Goal: Information Seeking & Learning: Learn about a topic

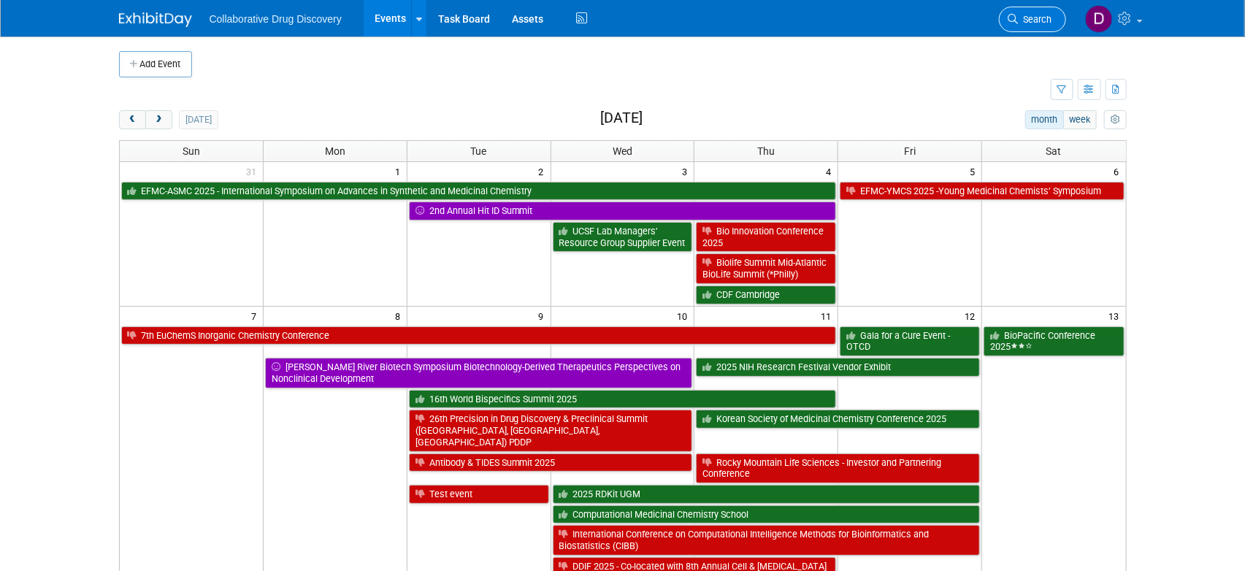
click at [1033, 7] on link "Search" at bounding box center [1032, 20] width 67 height 26
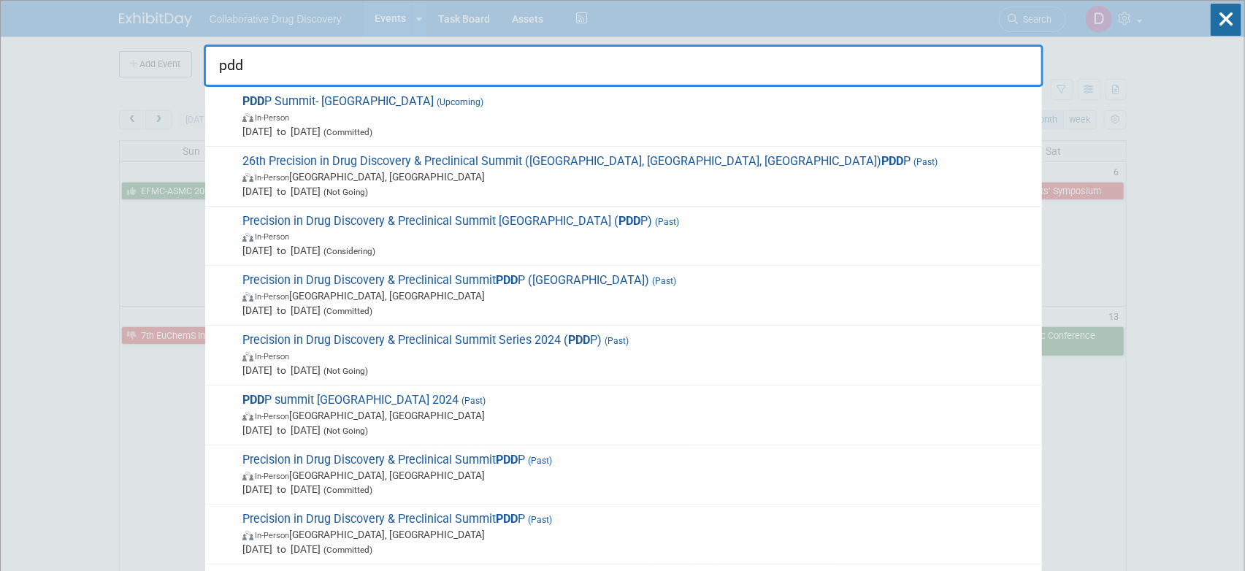
type input "pddp"
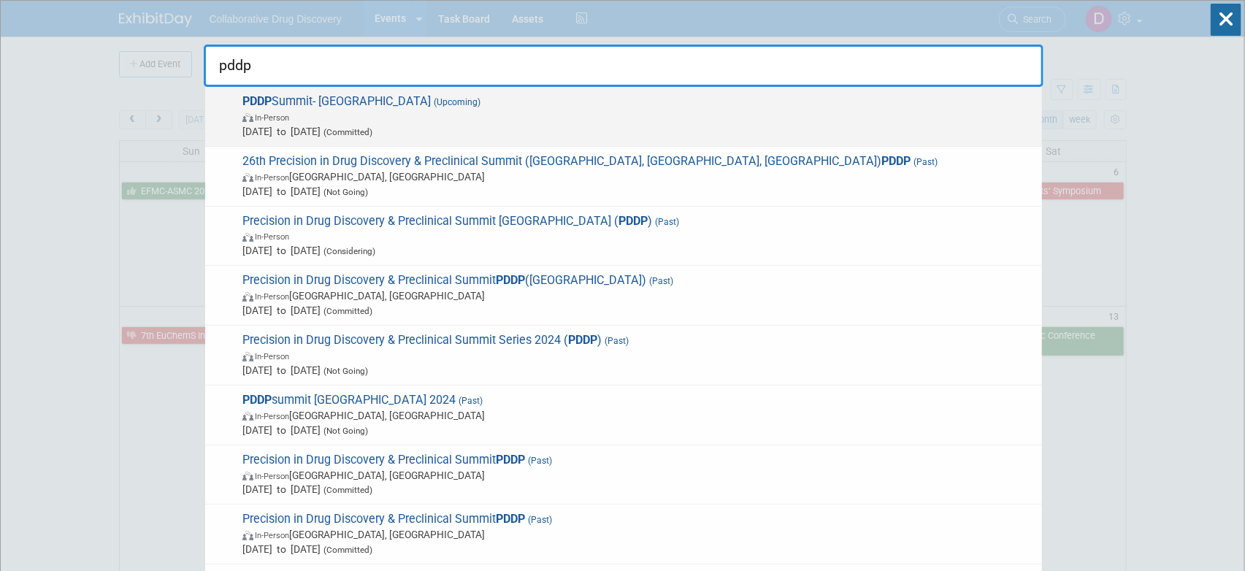
click at [524, 119] on span "In-Person" at bounding box center [638, 116] width 792 height 15
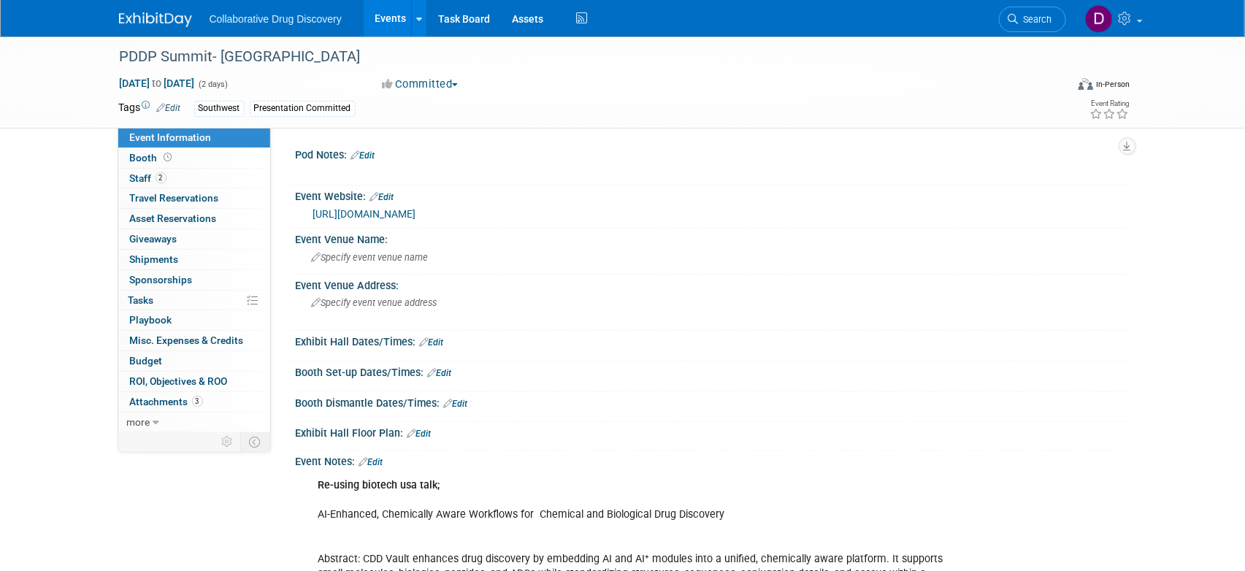
click at [416, 218] on link "https://events.precision-globe.com/single-event/precision-drug-discovery-precli…" at bounding box center [364, 214] width 103 height 12
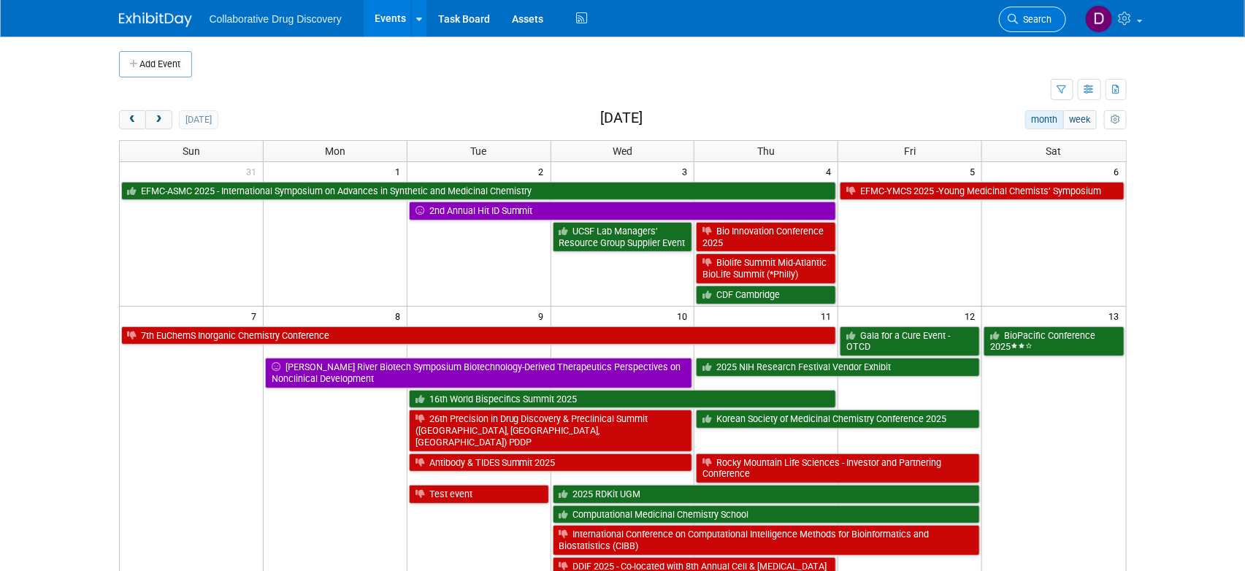
click at [1041, 20] on span "Search" at bounding box center [1035, 19] width 34 height 11
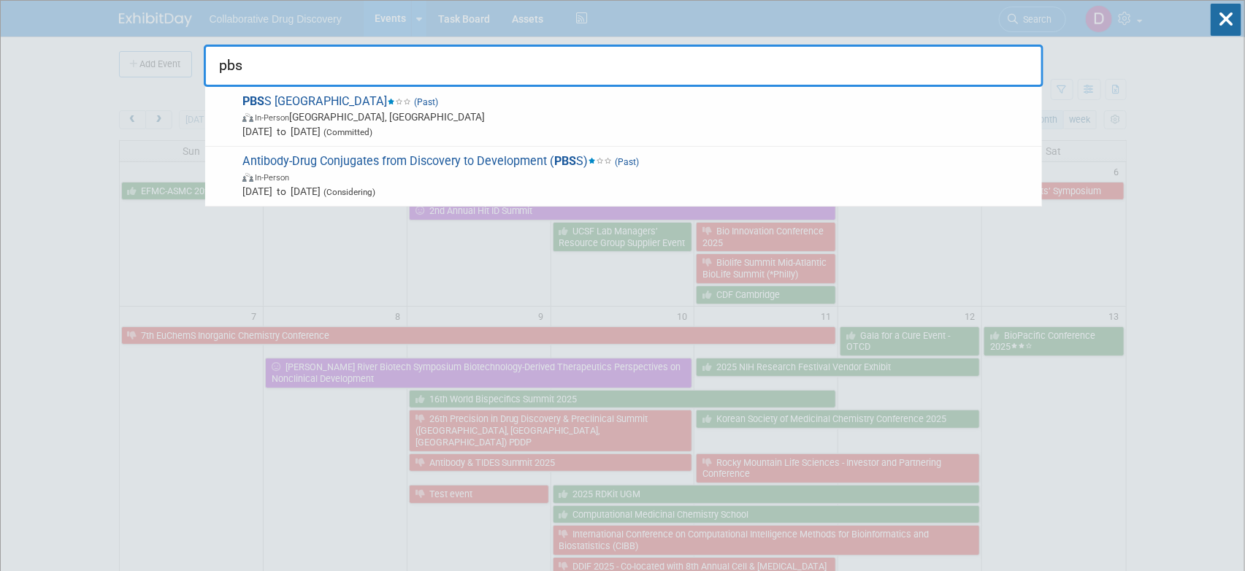
type input "pbss"
click at [325, 107] on span "PBSS SF Bay Area (Past) In-Person Foster City, CA Jan 22, 2025 to Jan 22, 2025 …" at bounding box center [636, 116] width 796 height 45
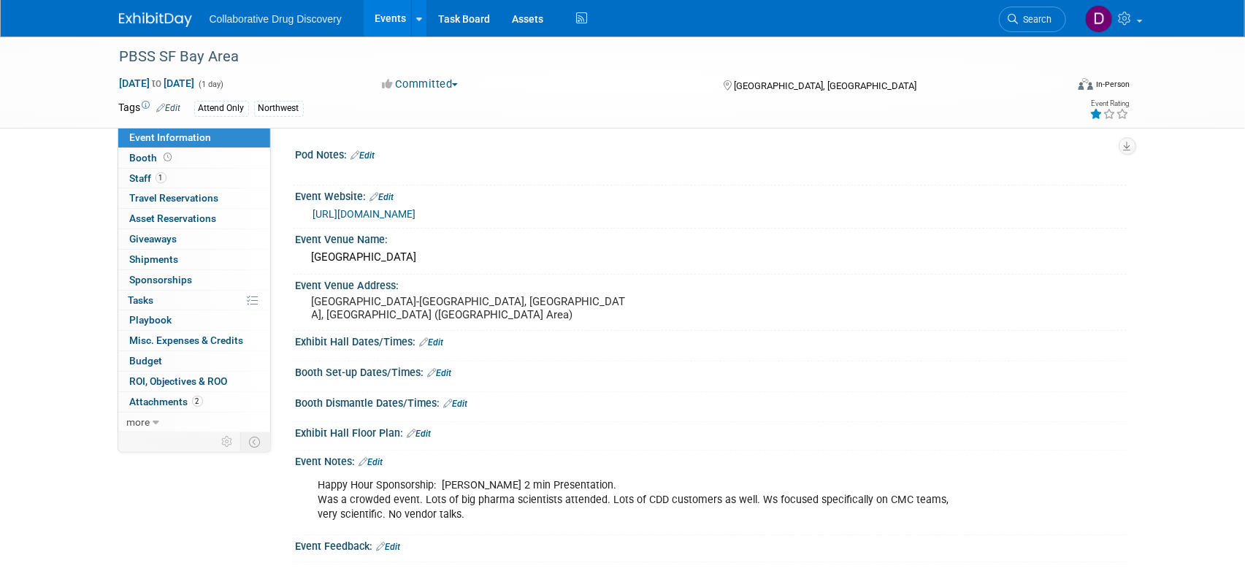
scroll to position [26, 0]
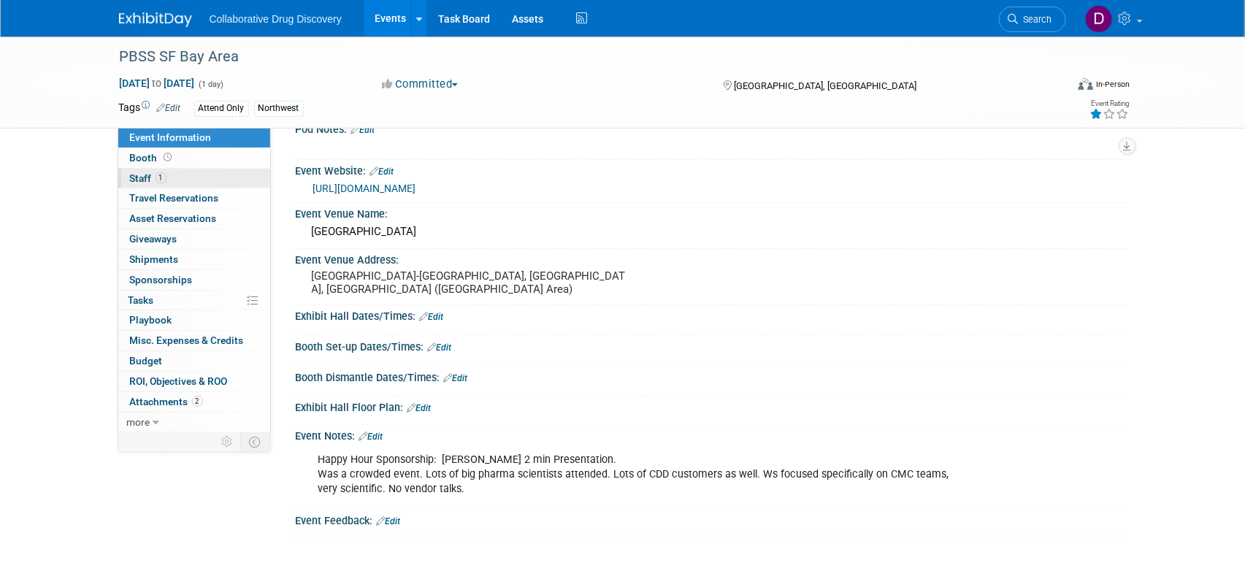
click at [160, 181] on span "1" at bounding box center [160, 177] width 11 height 11
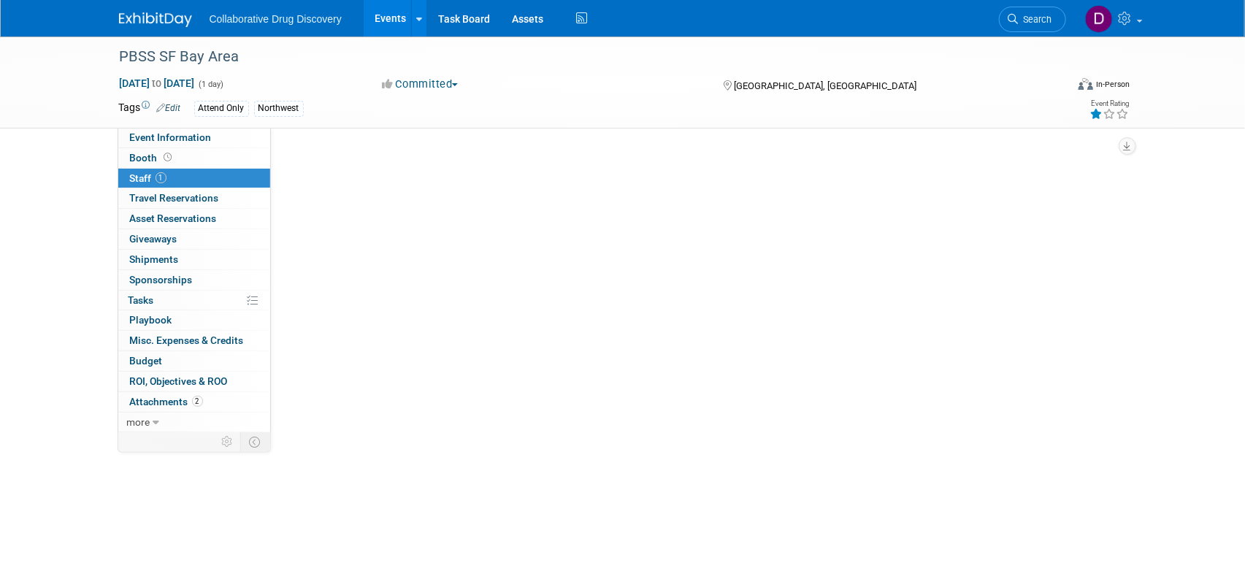
scroll to position [0, 0]
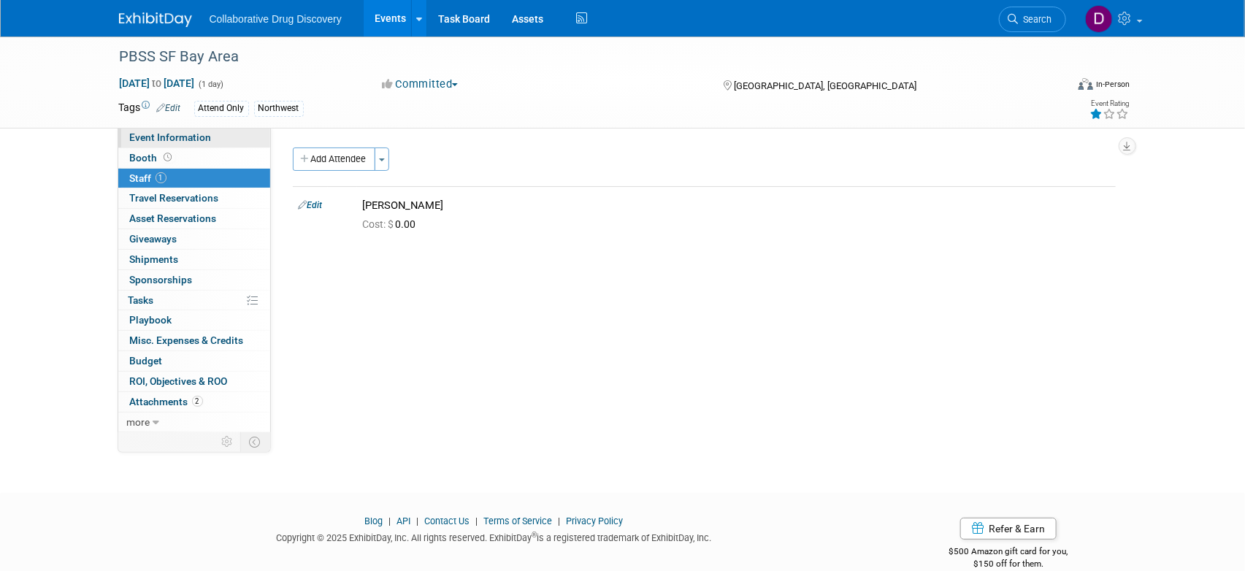
click at [182, 140] on span "Event Information" at bounding box center [171, 137] width 82 height 12
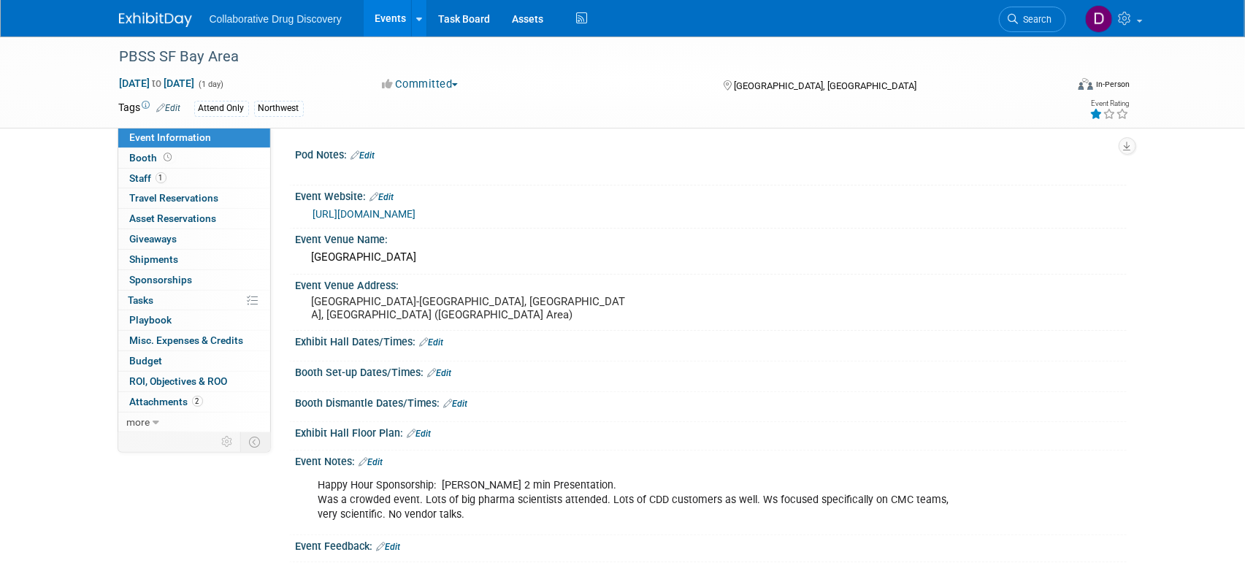
scroll to position [146, 0]
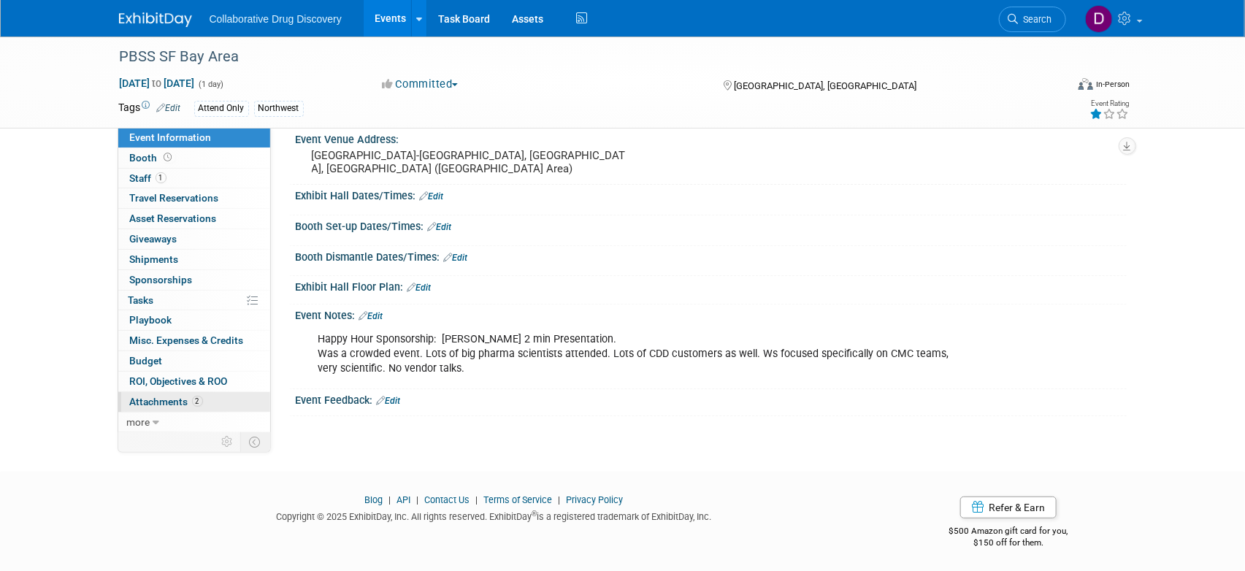
click at [179, 403] on span "Attachments 2" at bounding box center [166, 402] width 73 height 12
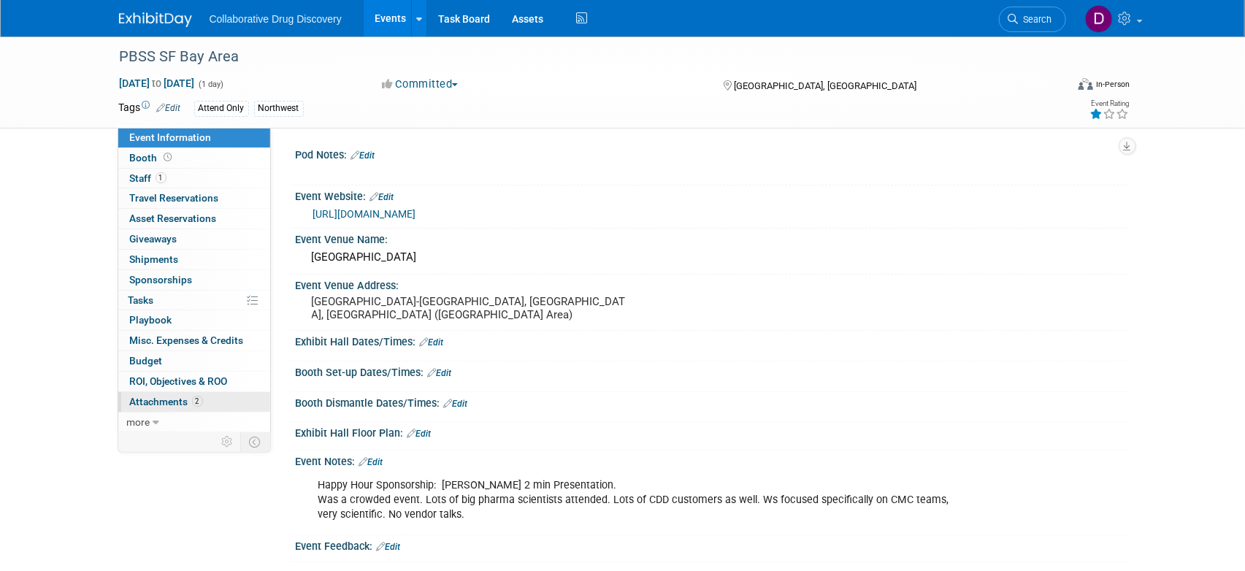
click at [179, 403] on span "Attachments 2" at bounding box center [166, 402] width 73 height 12
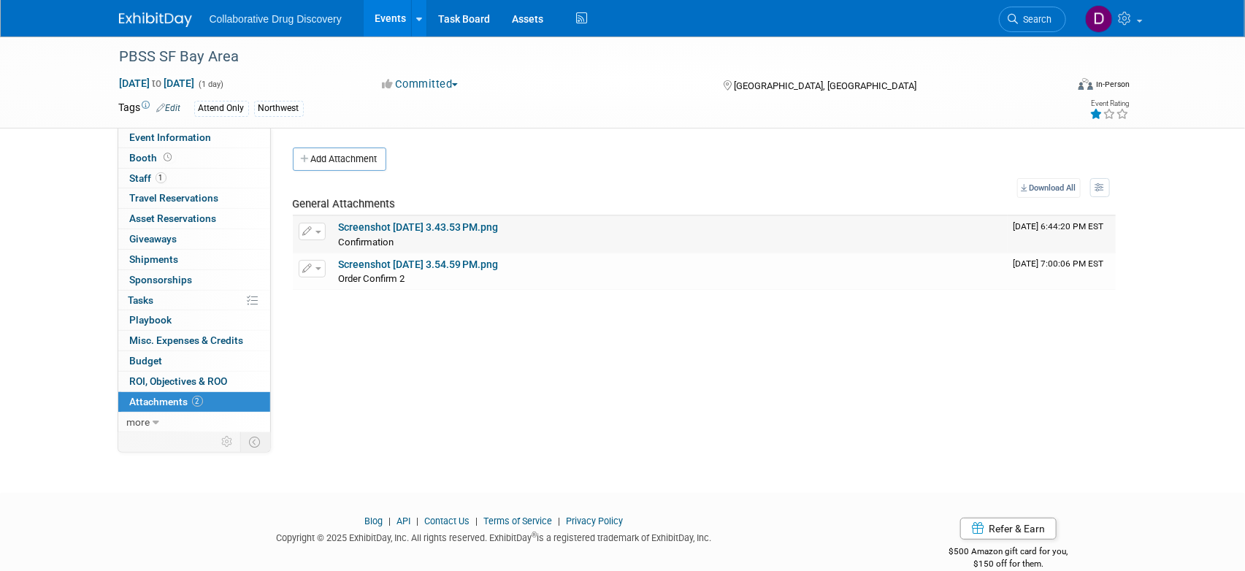
click at [429, 232] on link "Screenshot 2024-12-18 at 3.43.53 PM.png" at bounding box center [419, 227] width 160 height 12
click at [469, 269] on link "Screenshot 2025-01-08 at 3.54.59 PM.png" at bounding box center [419, 264] width 160 height 12
click at [183, 135] on span "Event Information" at bounding box center [171, 137] width 82 height 12
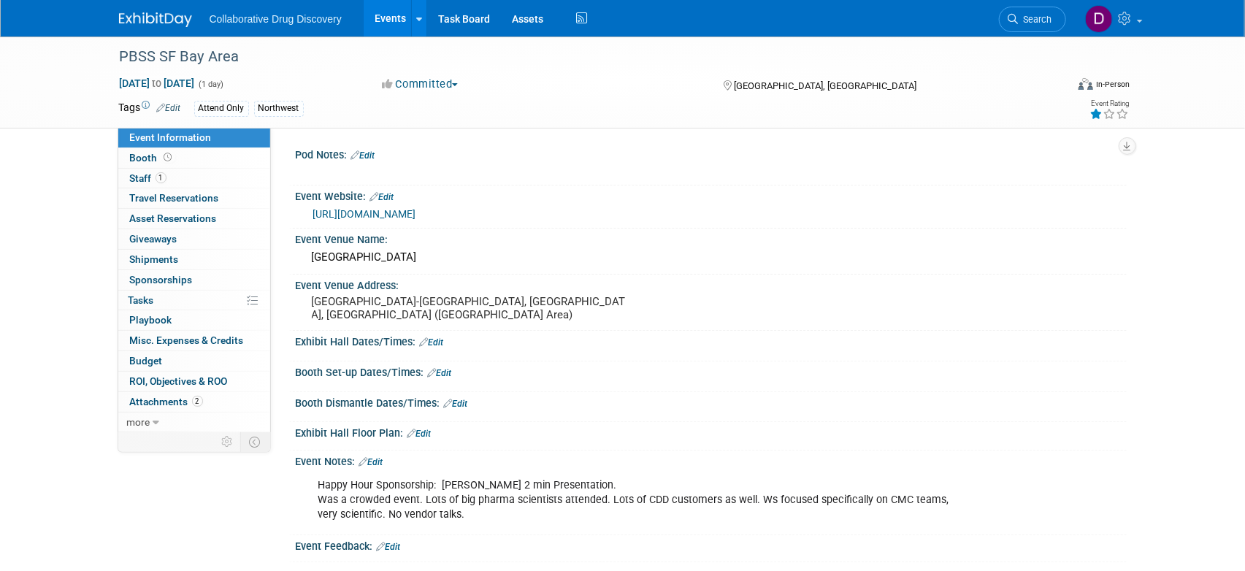
scroll to position [146, 0]
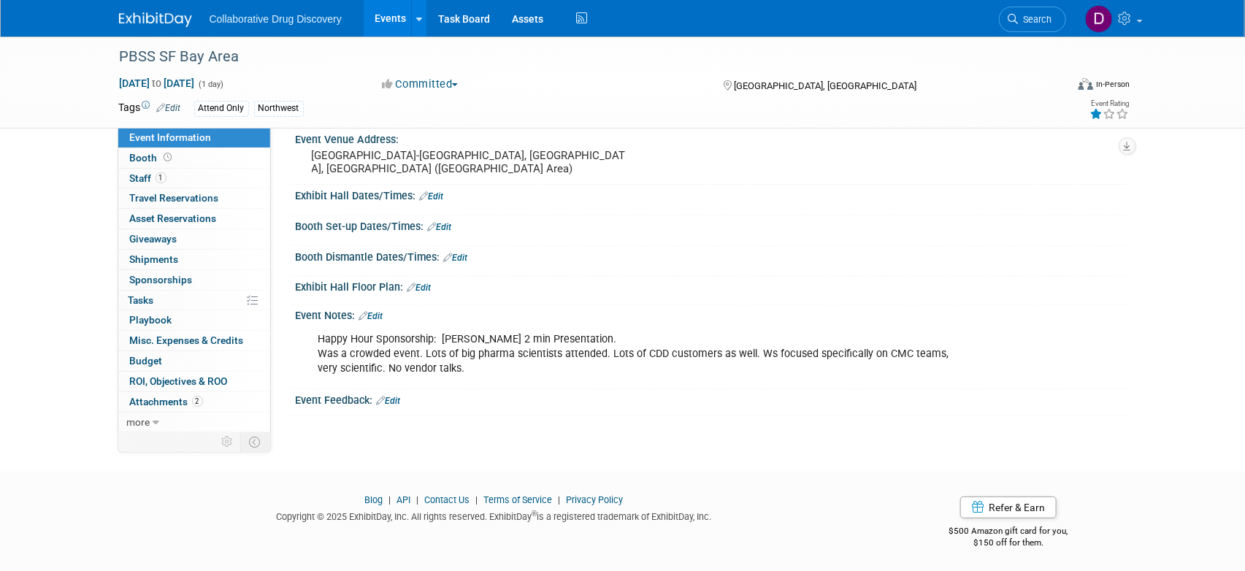
click at [412, 359] on div "Happy Hour Sponsorship: Salima 2 min Presentation. Was a crowded event. Lots of…" at bounding box center [637, 354] width 658 height 58
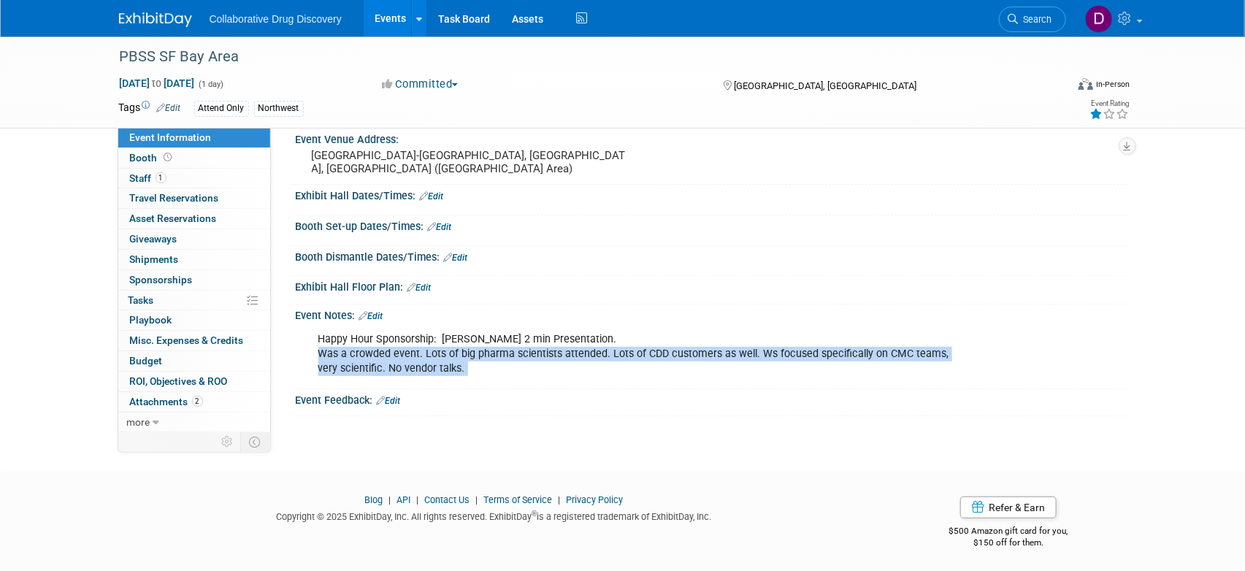
click at [412, 359] on div "Happy Hour Sponsorship: Salima 2 min Presentation. Was a crowded event. Lots of…" at bounding box center [637, 354] width 658 height 58
click at [468, 364] on div "Happy Hour Sponsorship: Salima 2 min Presentation. Was a crowded event. Lots of…" at bounding box center [637, 354] width 658 height 58
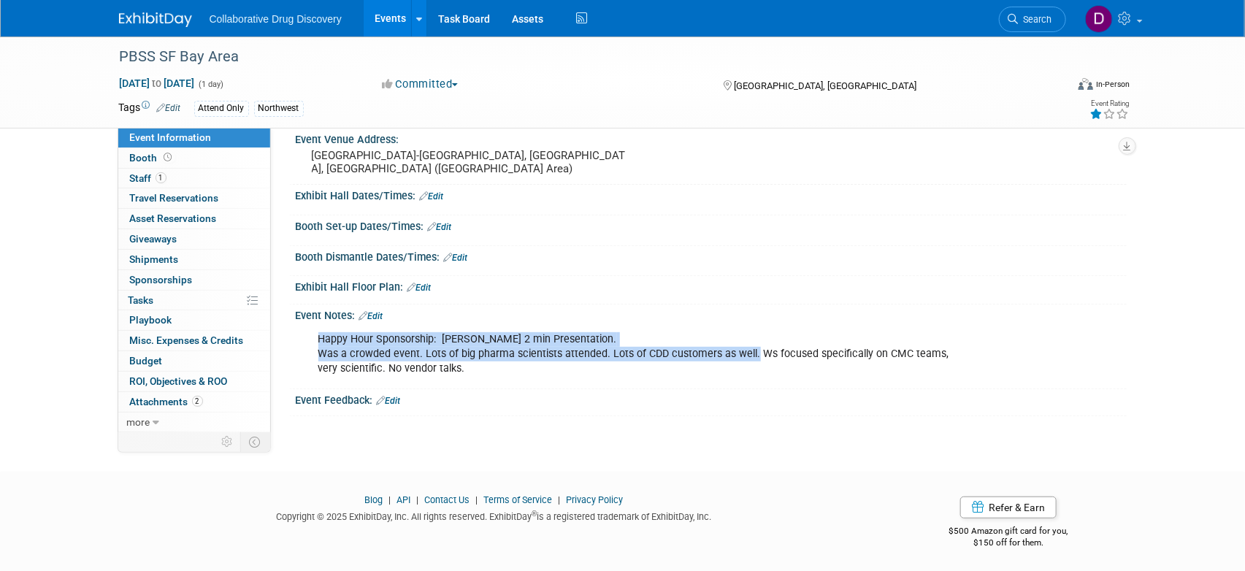
drag, startPoint x: 751, startPoint y: 351, endPoint x: 1025, endPoint y: 383, distance: 275.6
click at [1025, 383] on div "Event Notes: Edit Happy Hour Sponsorship: Salima 2 min Presentation. Was a crow…" at bounding box center [707, 346] width 837 height 85
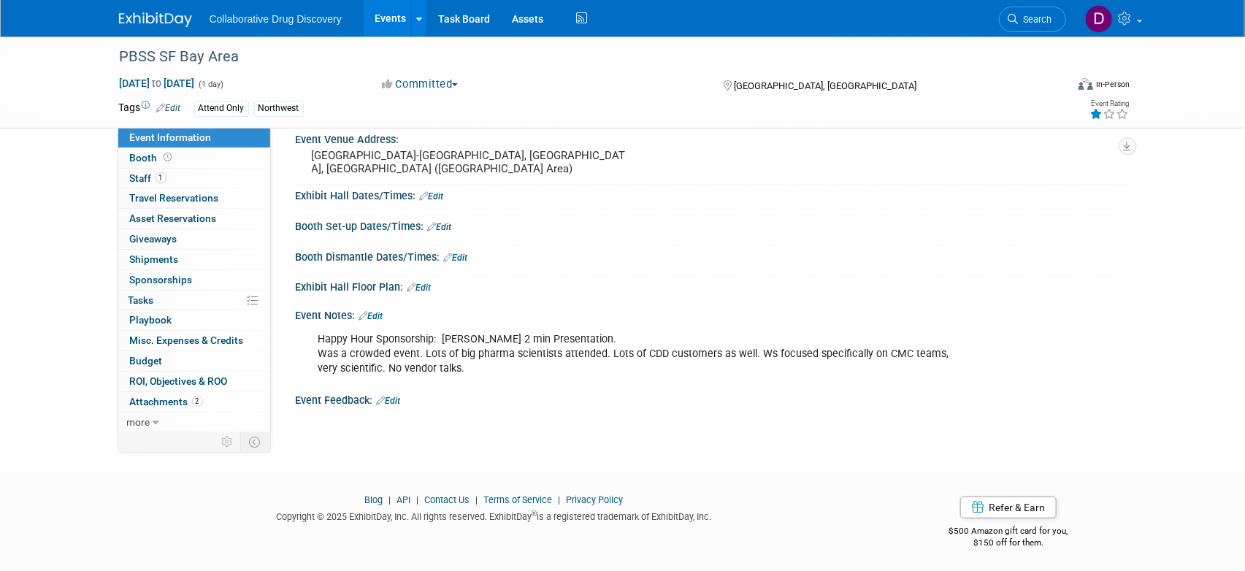
click at [880, 364] on div "Happy Hour Sponsorship: Salima 2 min Presentation. Was a crowded event. Lots of…" at bounding box center [637, 354] width 658 height 58
click at [402, 361] on div "Happy Hour Sponsorship: Salima 2 min Presentation. Was a crowded event. Lots of…" at bounding box center [637, 354] width 658 height 58
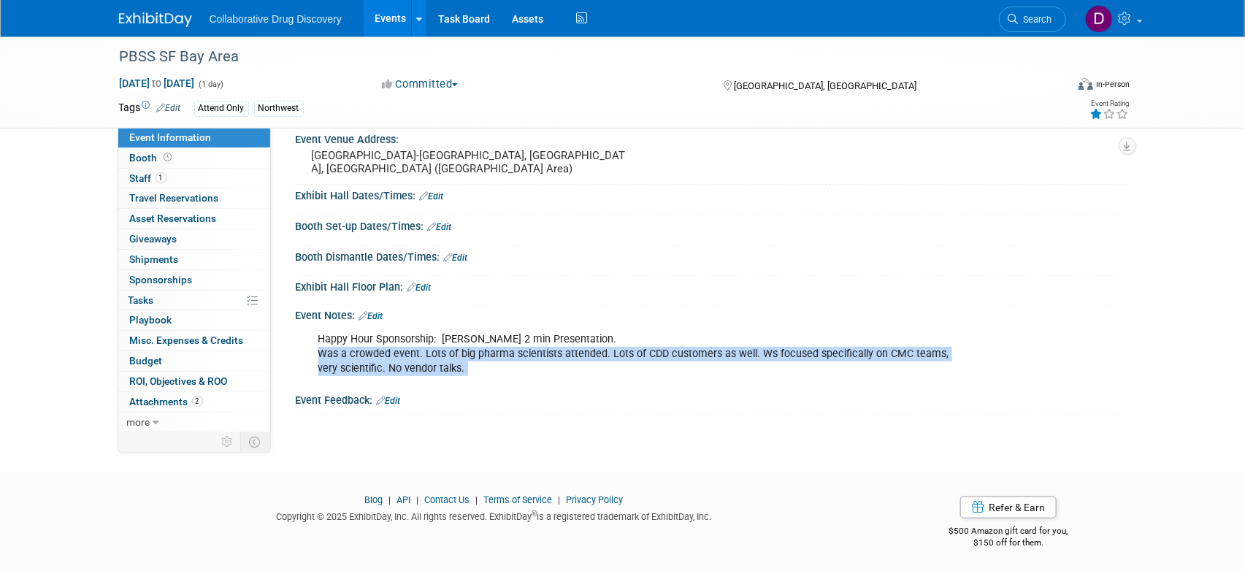
copy div "Was a crowded event. Lots of big pharma scientists attended. Lots of CDD custom…"
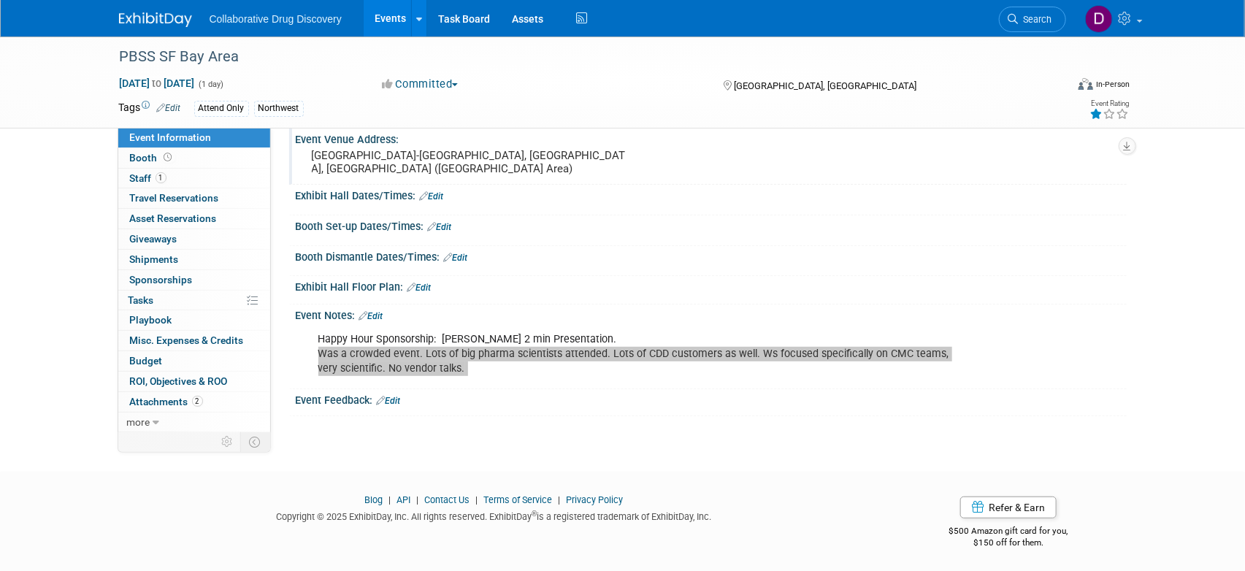
scroll to position [0, 0]
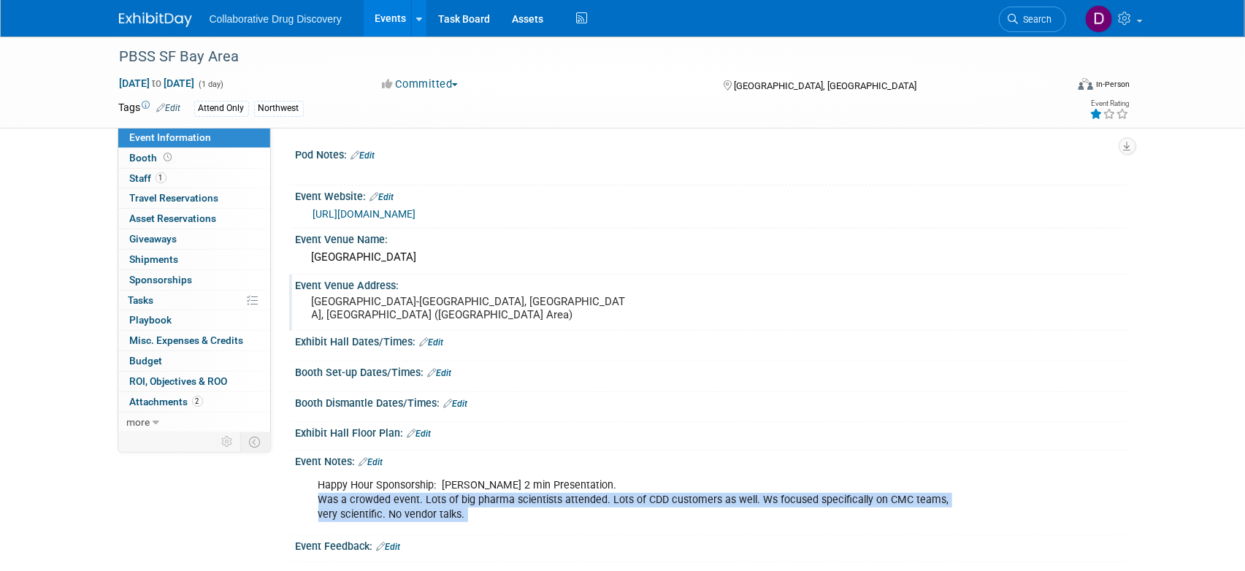
click at [595, 290] on div "Event Venue Address:" at bounding box center [711, 283] width 831 height 18
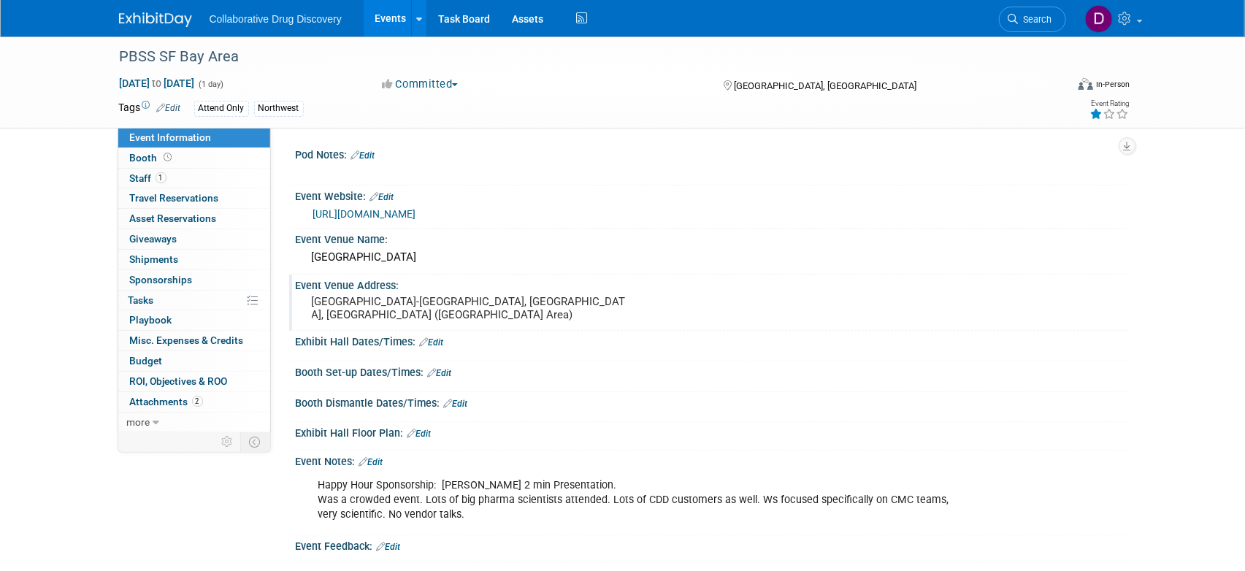
click at [595, 290] on div "Event Venue Address:" at bounding box center [711, 283] width 831 height 18
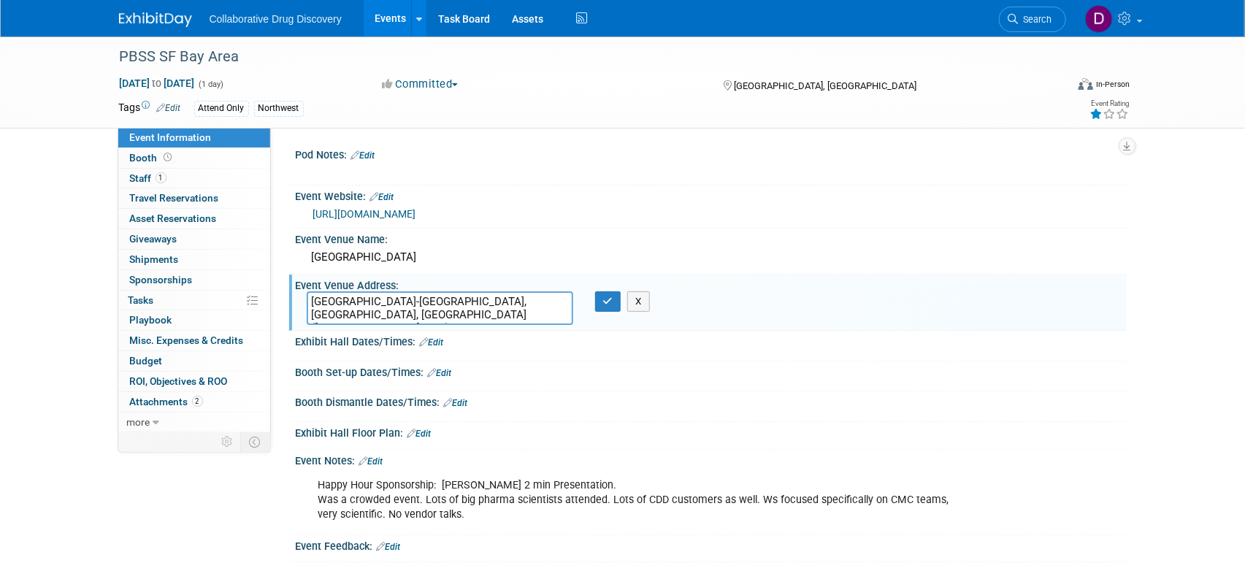
click at [595, 290] on div "Event Venue Address:" at bounding box center [711, 283] width 831 height 18
click at [672, 153] on div "Pod Notes: Edit" at bounding box center [711, 153] width 831 height 19
click at [1023, 18] on span "Search" at bounding box center [1035, 19] width 34 height 11
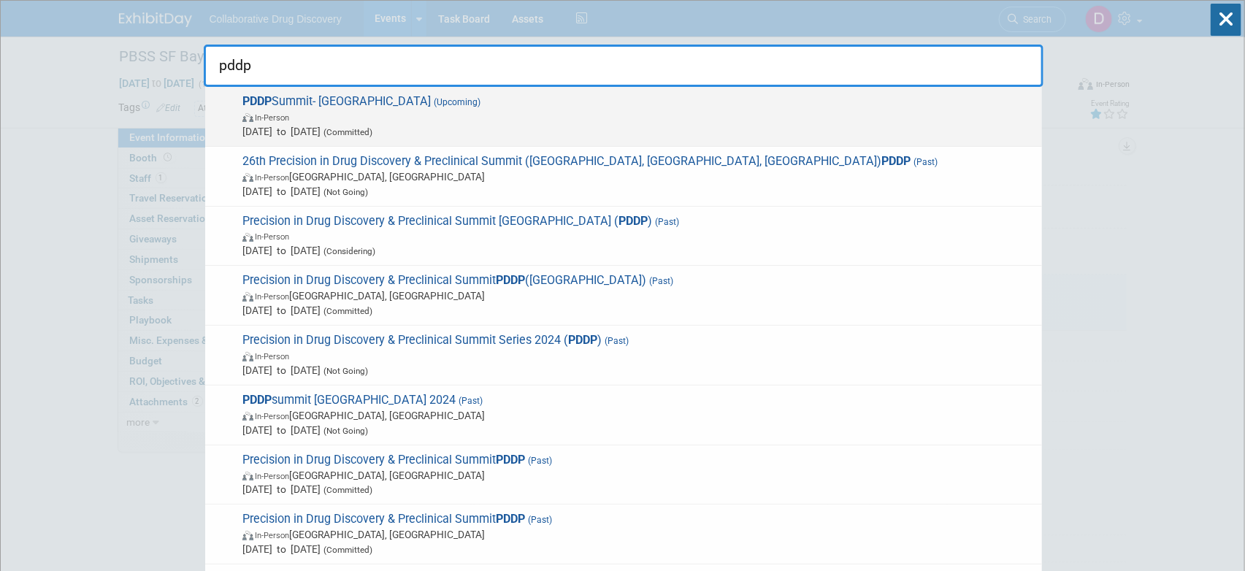
type input "pddp"
click at [531, 106] on span "PDDP Summit- San Diego (Upcoming) In-Person Oct 16, 2025 to Oct 17, 2025 (Commi…" at bounding box center [636, 116] width 796 height 45
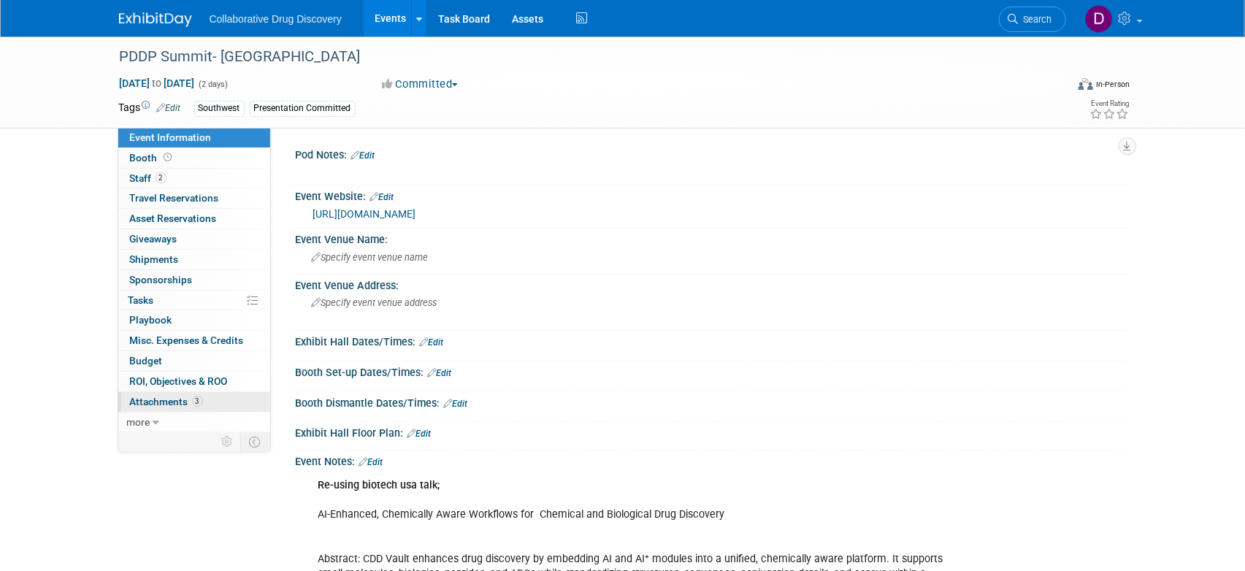
click at [195, 399] on span "3" at bounding box center [197, 401] width 11 height 11
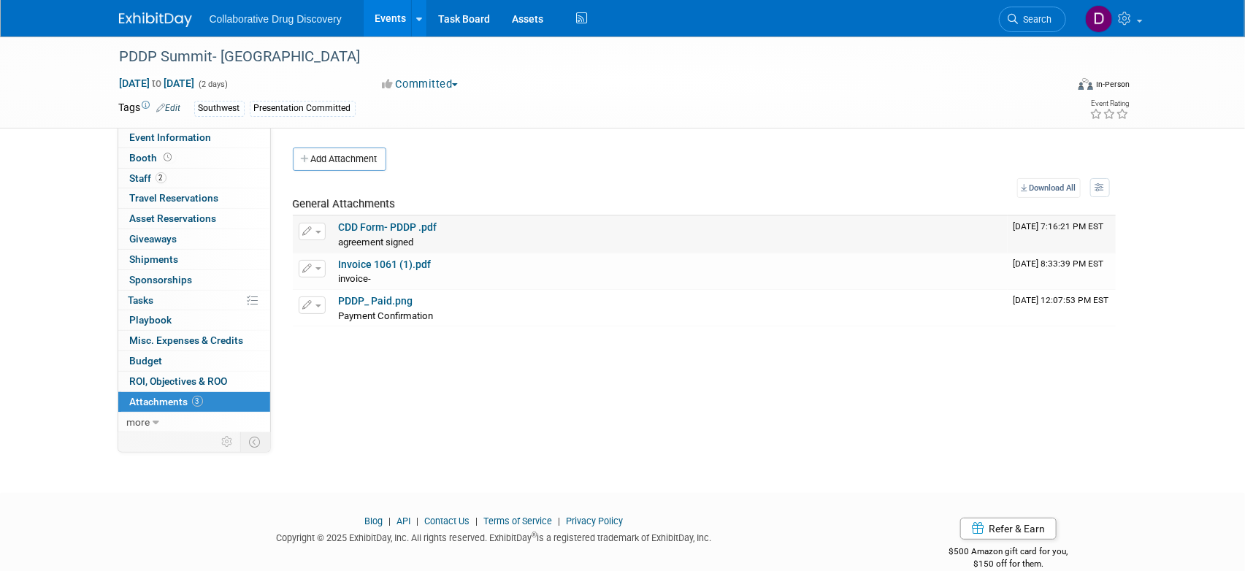
click at [391, 230] on link "CDD Form- PDDP .pdf" at bounding box center [388, 227] width 99 height 12
